Goal: Task Accomplishment & Management: Use online tool/utility

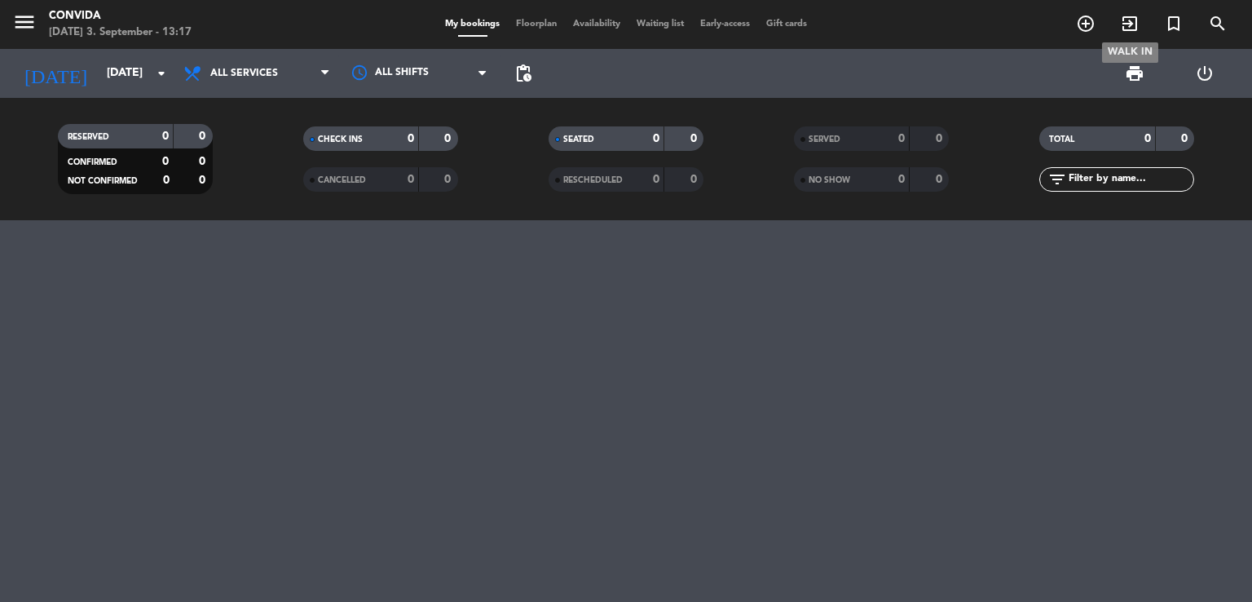
click at [1132, 17] on icon "exit_to_app" at bounding box center [1130, 24] width 20 height 20
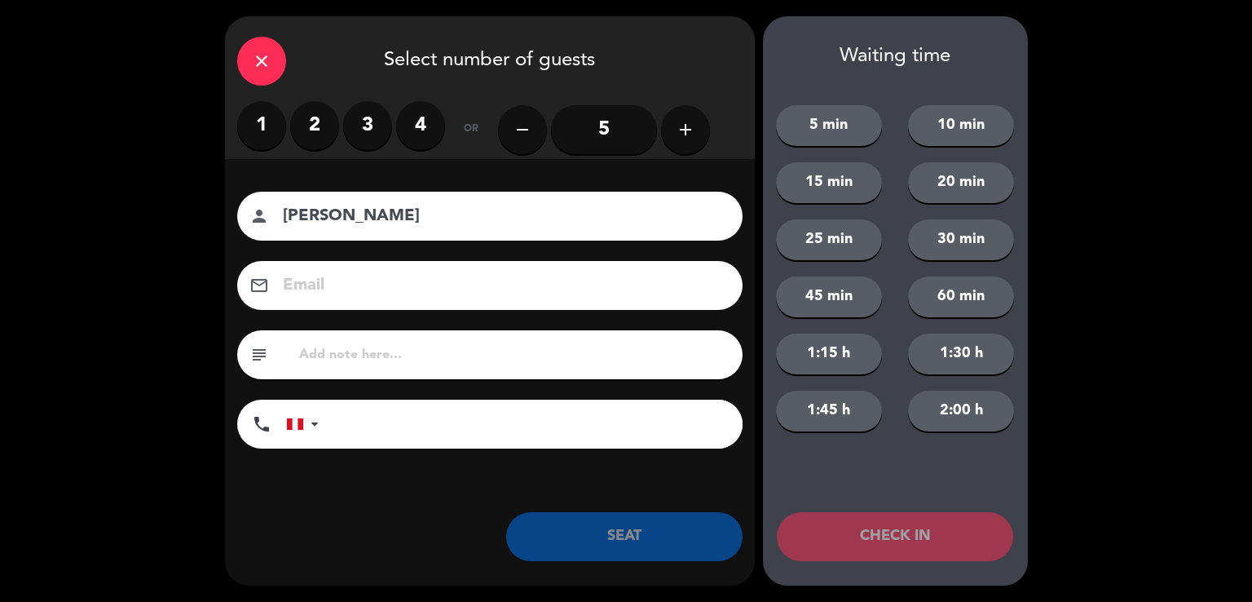
type input "[PERSON_NAME]"
click at [271, 126] on label "1" at bounding box center [261, 125] width 49 height 49
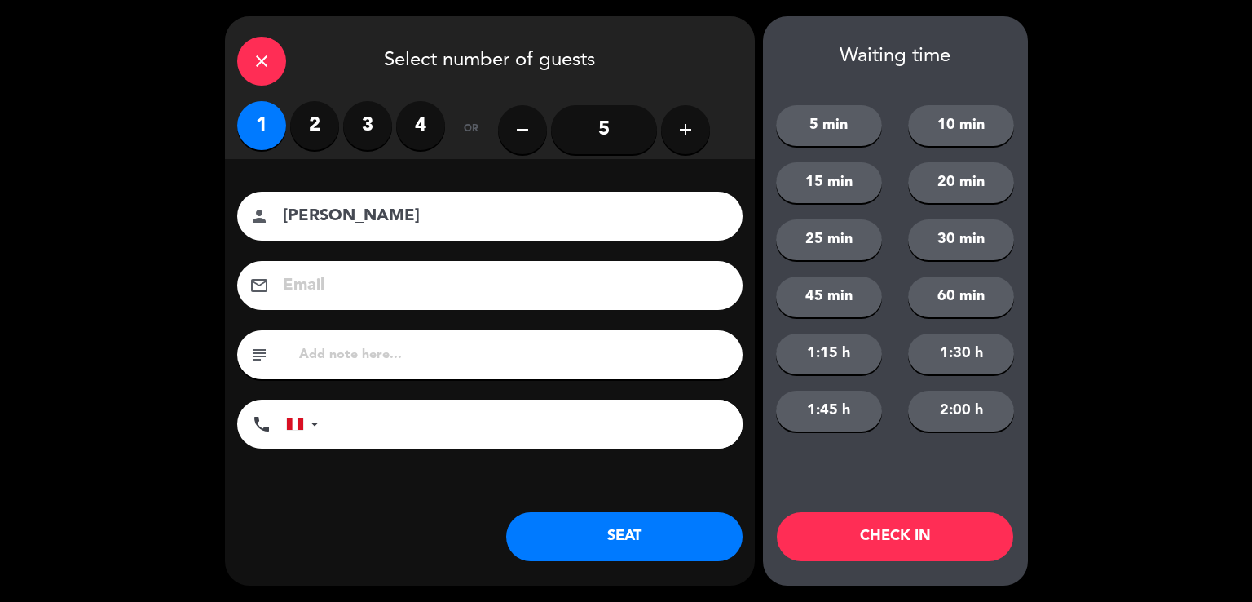
click at [600, 513] on button "SEAT" at bounding box center [624, 536] width 236 height 49
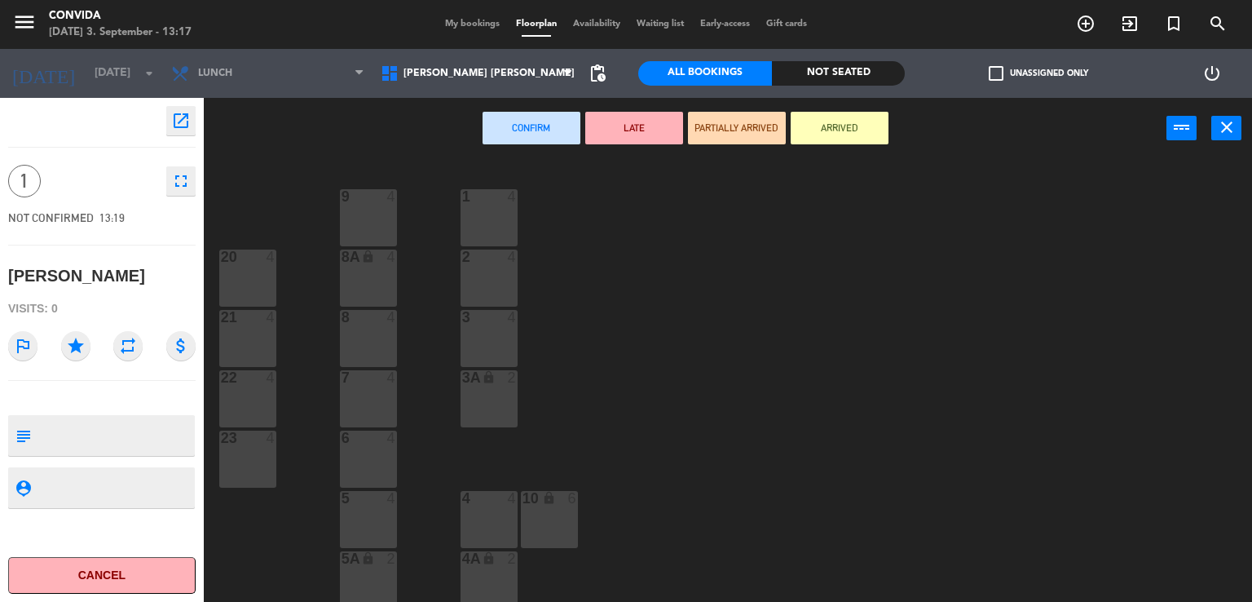
click at [260, 473] on div "23 4" at bounding box center [247, 458] width 57 height 57
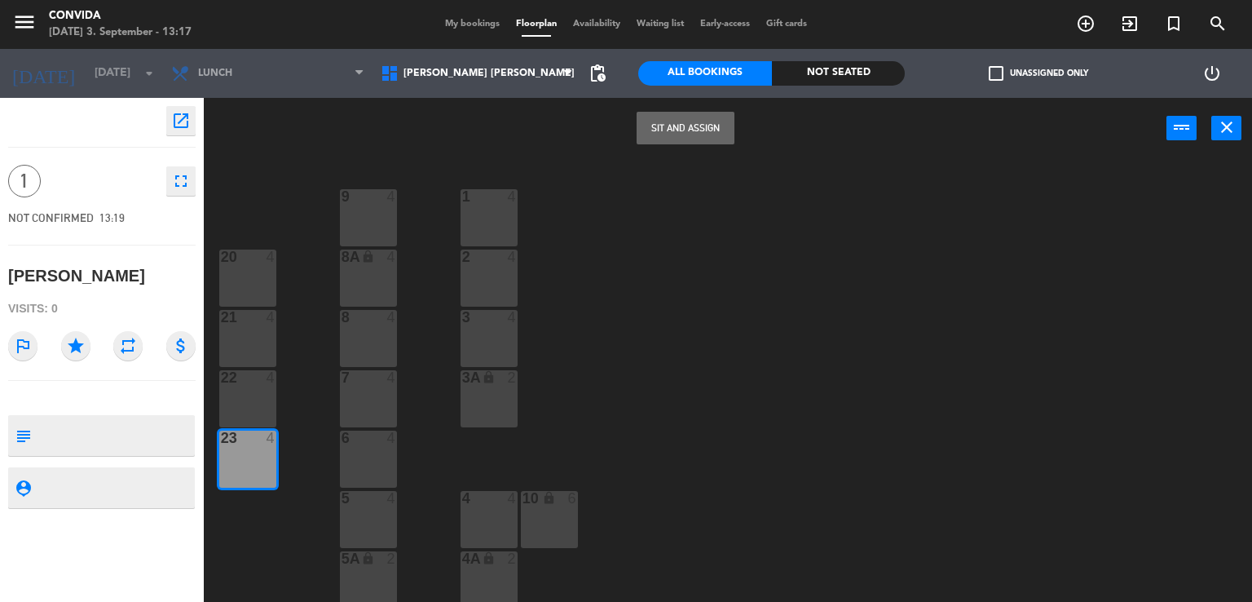
click at [703, 131] on button "Sit and Assign" at bounding box center [686, 128] width 98 height 33
